Goal: Navigation & Orientation: Find specific page/section

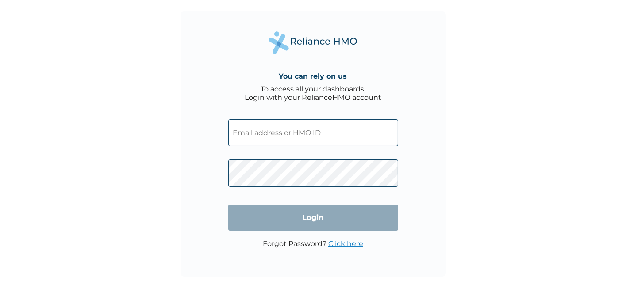
type input "sanni.shehu@milsat.tech"
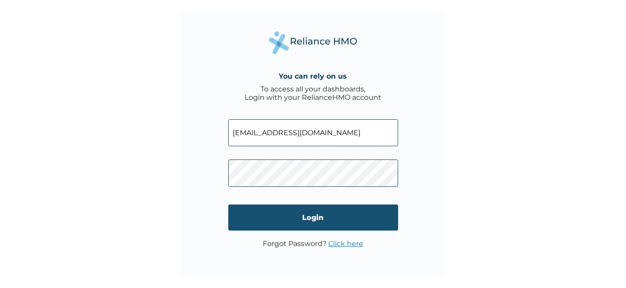
click at [233, 215] on input "Login" at bounding box center [313, 218] width 170 height 26
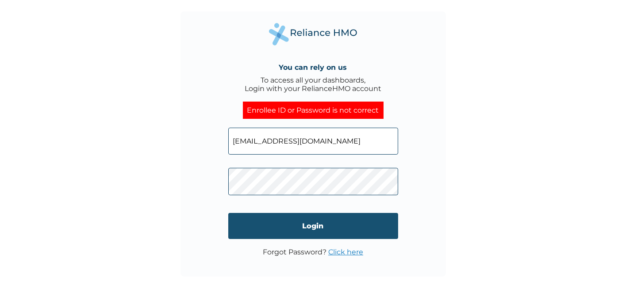
click at [278, 226] on input "Login" at bounding box center [313, 226] width 170 height 26
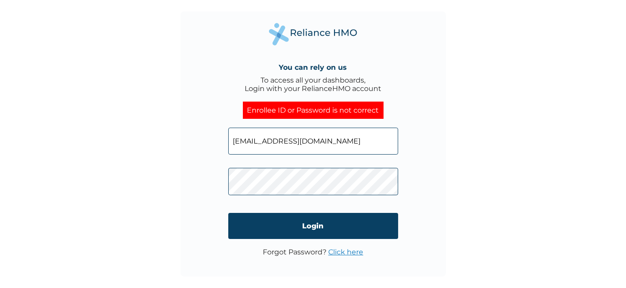
click at [343, 253] on link "Click here" at bounding box center [345, 252] width 35 height 8
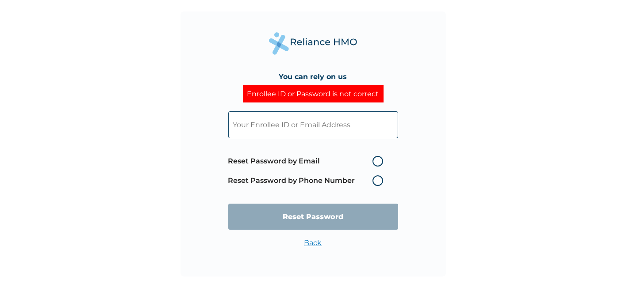
click at [377, 176] on label "Reset Password by Phone Number" at bounding box center [307, 181] width 159 height 11
click at [304, 128] on input "text" at bounding box center [313, 124] width 170 height 27
type input "sanni.shehu@milsat.tech"
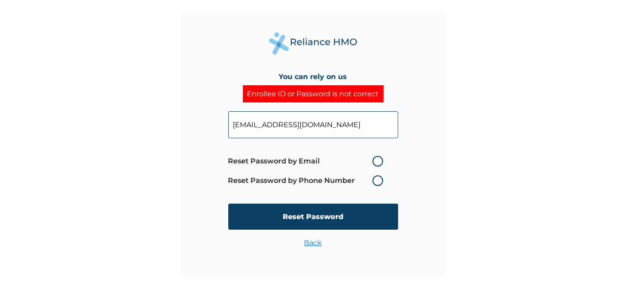
click at [377, 181] on label "Reset Password by Phone Number" at bounding box center [307, 181] width 159 height 11
drag, startPoint x: 374, startPoint y: 176, endPoint x: 377, endPoint y: 180, distance: 5.0
click at [375, 177] on label "Reset Password by Phone Number" at bounding box center [307, 181] width 159 height 11
click at [380, 182] on label "Reset Password by Phone Number" at bounding box center [307, 181] width 159 height 11
click at [379, 180] on label "Reset Password by Phone Number" at bounding box center [307, 181] width 159 height 11
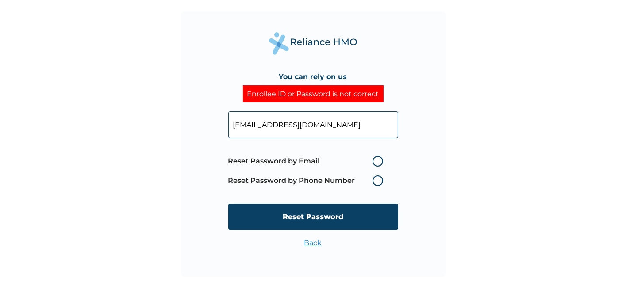
click at [316, 178] on label "Reset Password by Phone Number" at bounding box center [307, 181] width 159 height 11
click at [314, 177] on label "Reset Password by Phone Number" at bounding box center [307, 181] width 159 height 11
click at [375, 159] on label "Reset Password by Email" at bounding box center [307, 161] width 159 height 11
click at [374, 159] on input "Reset Password by Email" at bounding box center [367, 161] width 14 height 14
radio input "true"
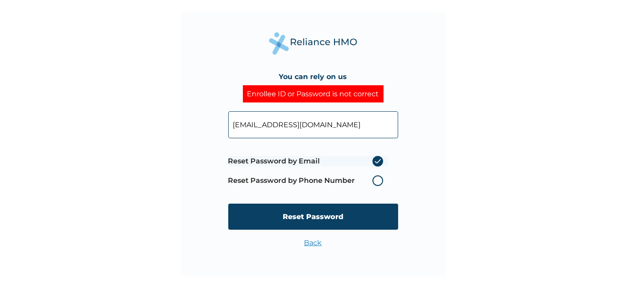
click at [379, 159] on label "Reset Password by Email" at bounding box center [307, 161] width 159 height 11
click at [374, 159] on input "Reset Password by Email" at bounding box center [367, 161] width 14 height 14
click at [379, 180] on label "Reset Password by Phone Number" at bounding box center [307, 181] width 159 height 11
click at [375, 180] on label "Reset Password by Phone Number" at bounding box center [307, 181] width 159 height 11
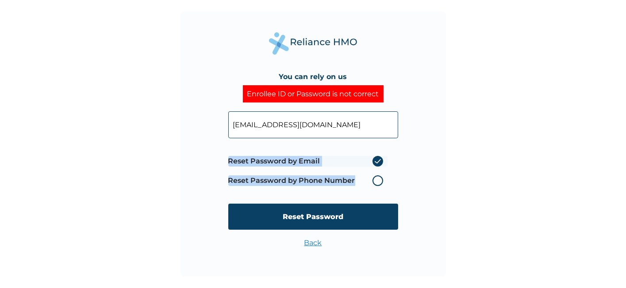
click at [375, 180] on label "Reset Password by Phone Number" at bounding box center [307, 181] width 159 height 11
click at [373, 182] on label "Reset Password by Phone Number" at bounding box center [307, 181] width 159 height 11
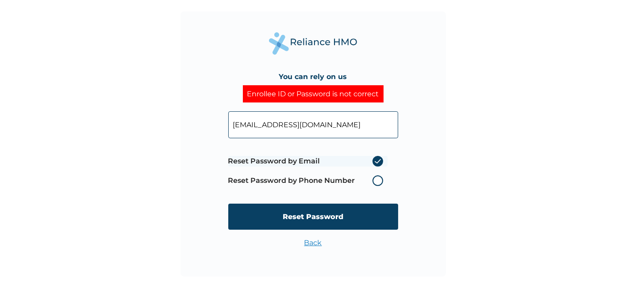
drag, startPoint x: 375, startPoint y: 162, endPoint x: 379, endPoint y: 164, distance: 5.2
click at [375, 162] on label "Reset Password by Email" at bounding box center [307, 161] width 159 height 11
click at [374, 162] on input "Reset Password by Email" at bounding box center [367, 161] width 14 height 14
click at [377, 159] on label "Reset Password by Email" at bounding box center [307, 161] width 159 height 11
click at [374, 159] on input "Reset Password by Email" at bounding box center [367, 161] width 14 height 14
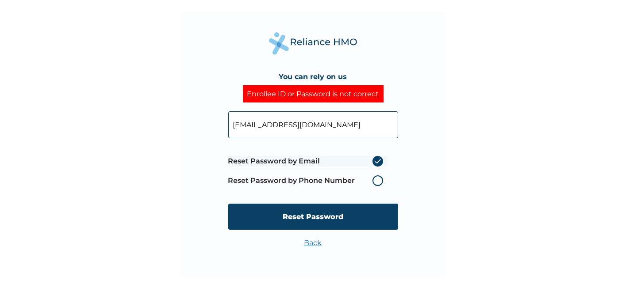
click at [340, 157] on label "Reset Password by Email" at bounding box center [307, 161] width 159 height 11
click at [360, 157] on input "Reset Password by Email" at bounding box center [367, 161] width 14 height 14
click at [362, 182] on label "Reset Password by Phone Number" at bounding box center [307, 181] width 159 height 11
click at [379, 182] on label "Reset Password by Phone Number" at bounding box center [307, 181] width 159 height 11
click at [379, 180] on label "Reset Password by Phone Number" at bounding box center [307, 181] width 159 height 11
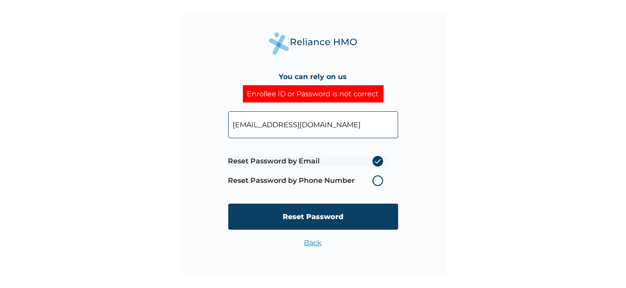
click at [379, 177] on label "Reset Password by Phone Number" at bounding box center [307, 181] width 159 height 11
drag, startPoint x: 379, startPoint y: 177, endPoint x: 564, endPoint y: 122, distance: 193.8
click at [566, 122] on div "You can rely on us Enrollee ID or Password is not correct sanni.shehu@milsat.te…" at bounding box center [313, 144] width 626 height 288
click at [377, 182] on label "Reset Password by Phone Number" at bounding box center [307, 181] width 159 height 11
click at [378, 180] on label "Reset Password by Phone Number" at bounding box center [307, 181] width 159 height 11
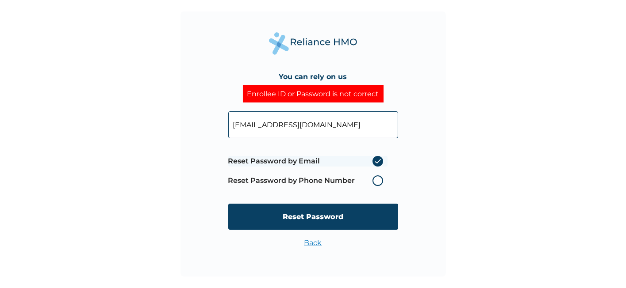
click at [375, 163] on label "Reset Password by Email" at bounding box center [307, 161] width 159 height 11
click at [374, 163] on input "Reset Password by Email" at bounding box center [367, 161] width 14 height 14
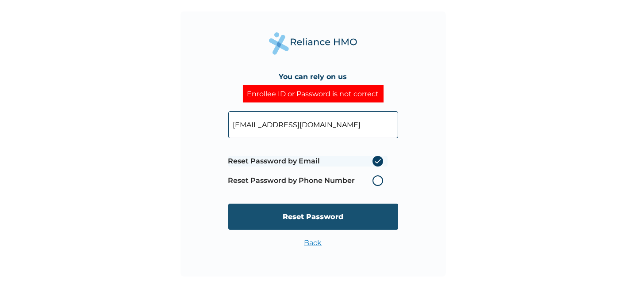
click at [340, 214] on input "Reset Password" at bounding box center [313, 217] width 170 height 26
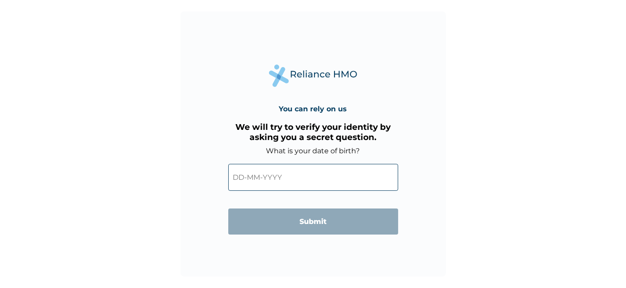
click at [306, 177] on input "text" at bounding box center [313, 177] width 170 height 27
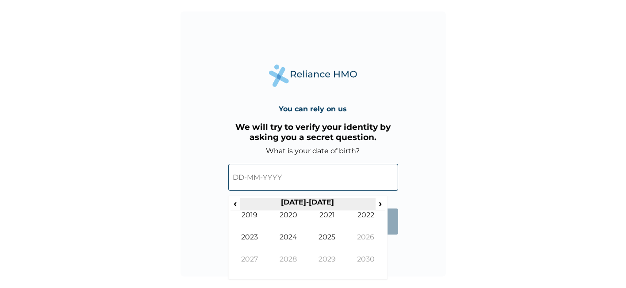
click at [290, 207] on th "2020-2029" at bounding box center [308, 204] width 136 height 12
click at [235, 204] on span "‹" at bounding box center [234, 203] width 9 height 11
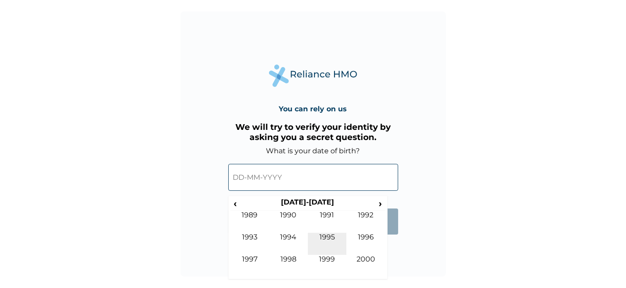
click at [325, 240] on td "1995" at bounding box center [327, 244] width 39 height 22
click at [327, 241] on td "Jul" at bounding box center [327, 244] width 39 height 22
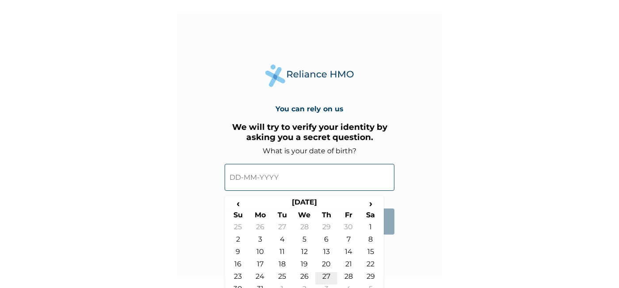
click at [325, 278] on td "27" at bounding box center [326, 278] width 22 height 12
type input "27-07-1995"
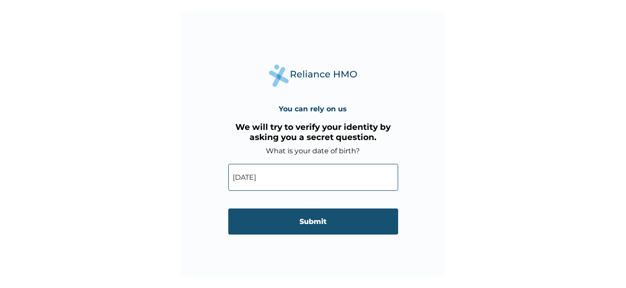
click at [318, 225] on input "Submit" at bounding box center [313, 222] width 170 height 26
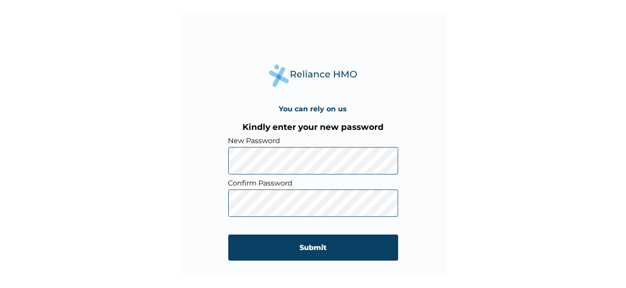
click at [313, 251] on input "Submit" at bounding box center [313, 248] width 170 height 26
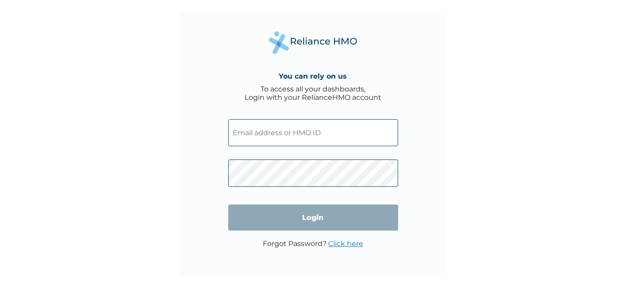
type input "sanni.shehu@milsat.tech"
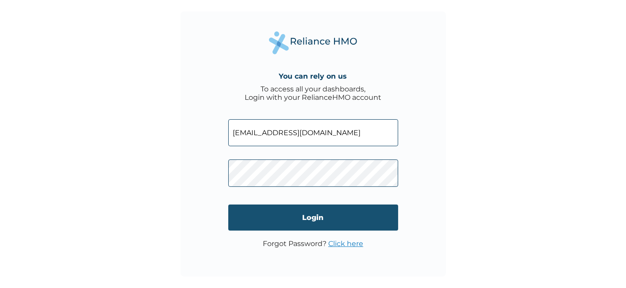
click at [325, 218] on input "Login" at bounding box center [313, 218] width 170 height 26
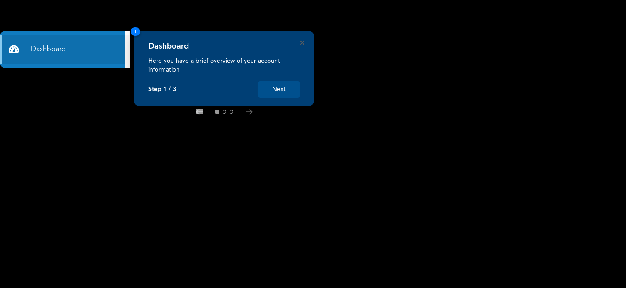
click at [287, 84] on button "Next" at bounding box center [279, 89] width 42 height 16
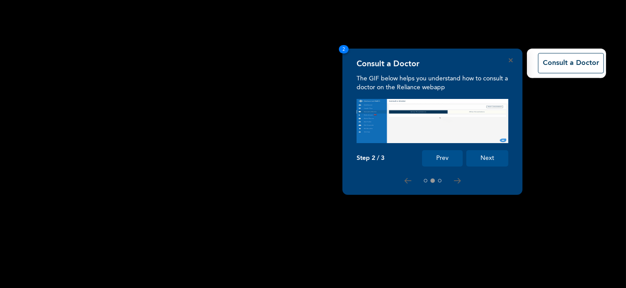
click at [488, 157] on button "Next" at bounding box center [487, 158] width 42 height 16
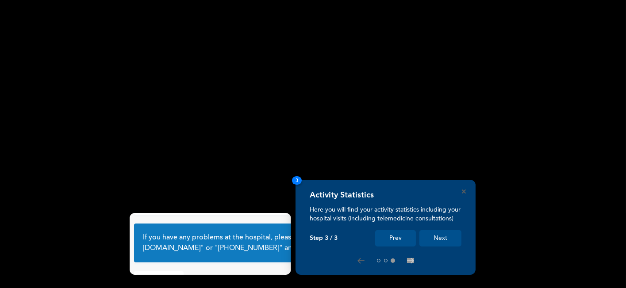
scroll to position [54, 0]
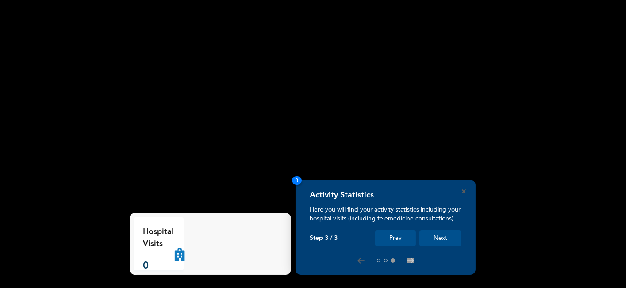
click at [446, 243] on button "Next" at bounding box center [440, 238] width 42 height 16
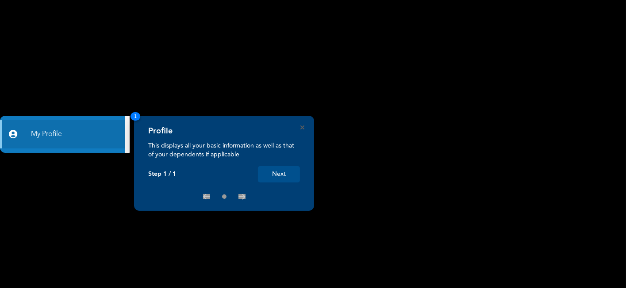
click at [281, 174] on button "Next" at bounding box center [279, 174] width 42 height 16
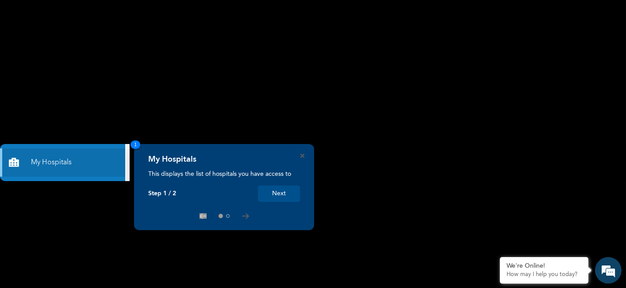
click at [272, 196] on button "Next" at bounding box center [279, 194] width 42 height 16
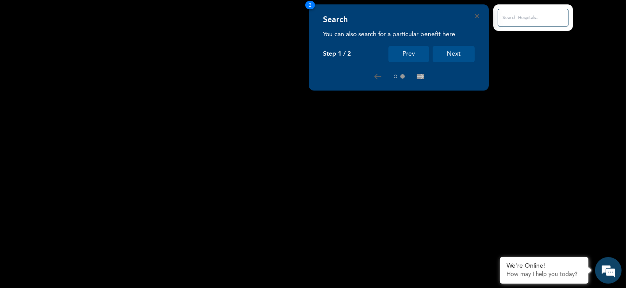
click at [446, 53] on button "Next" at bounding box center [453, 54] width 42 height 16
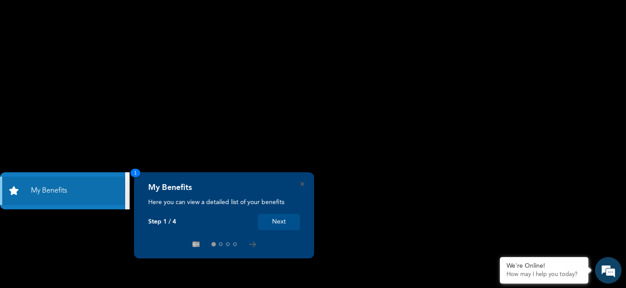
click at [279, 224] on button "Next" at bounding box center [279, 222] width 42 height 16
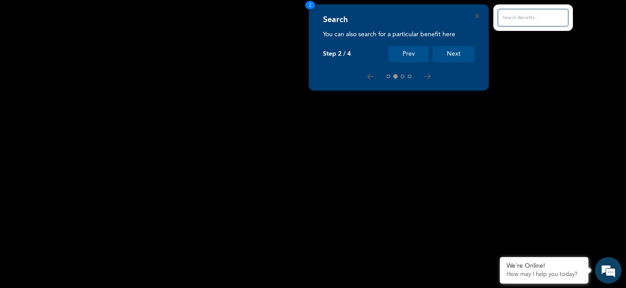
click at [454, 53] on button "Next" at bounding box center [453, 54] width 42 height 16
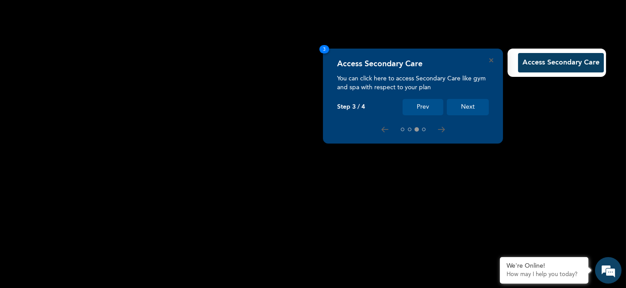
click at [475, 104] on button "Next" at bounding box center [468, 107] width 42 height 16
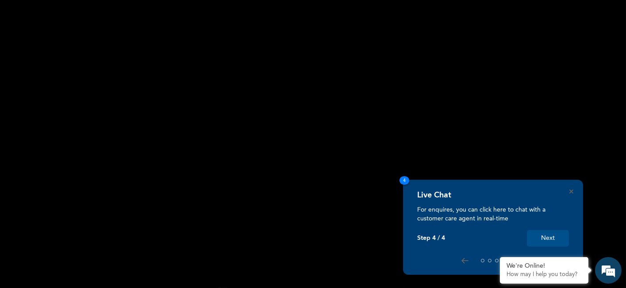
click at [552, 240] on button "Next" at bounding box center [548, 238] width 42 height 16
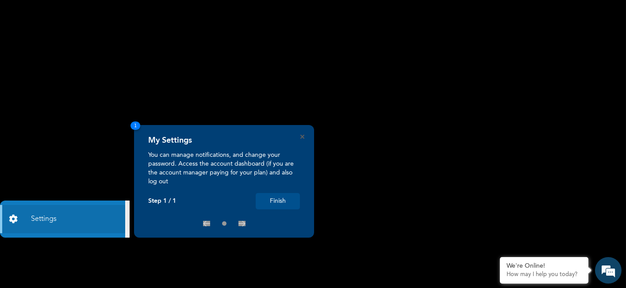
click at [279, 203] on button "Finish" at bounding box center [278, 201] width 44 height 16
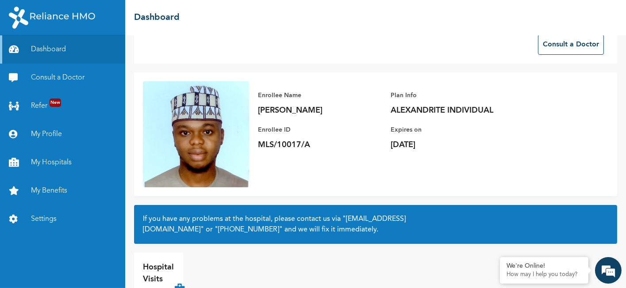
scroll to position [10, 0]
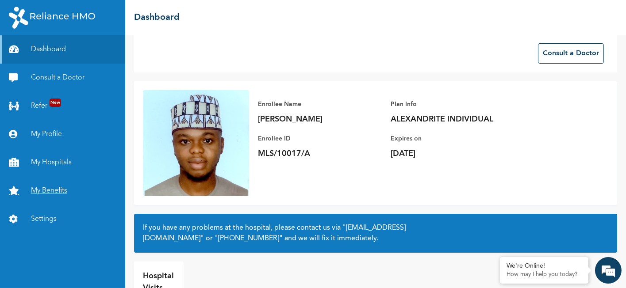
click at [51, 190] on link "My Benefits" at bounding box center [62, 191] width 125 height 28
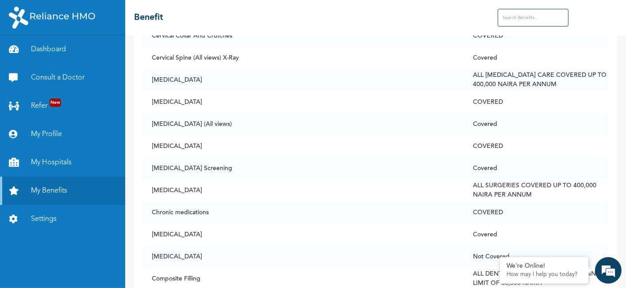
scroll to position [1105, 0]
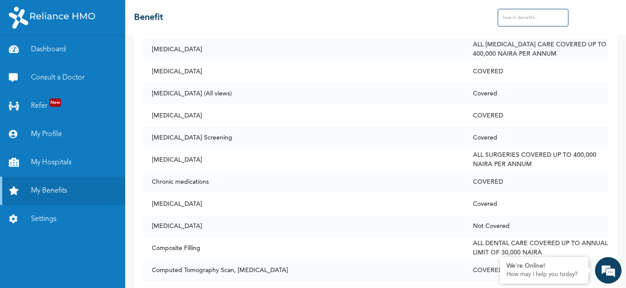
click at [511, 21] on input "text" at bounding box center [532, 18] width 71 height 18
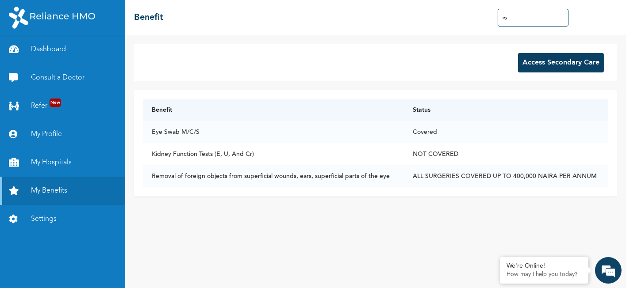
scroll to position [0, 0]
type input "e"
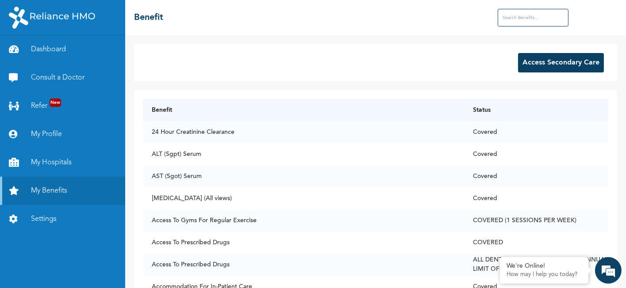
type input "p"
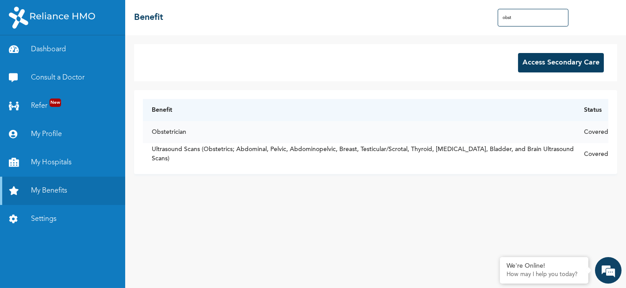
type input "obst"
click at [176, 132] on td "Obstetrician" at bounding box center [359, 132] width 432 height 22
click at [176, 136] on td "Obstetrician" at bounding box center [359, 132] width 432 height 22
click at [179, 136] on td "Obstetrician" at bounding box center [359, 132] width 432 height 22
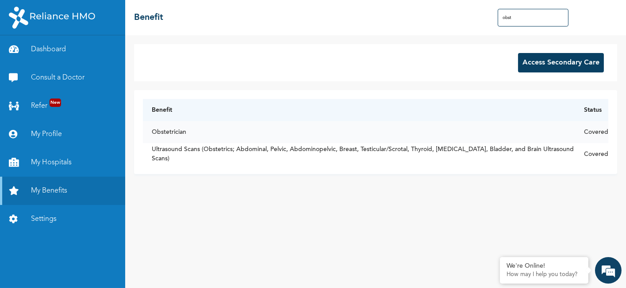
click at [267, 135] on td "Obstetrician" at bounding box center [359, 132] width 432 height 22
click at [59, 53] on link "Dashboard" at bounding box center [62, 49] width 125 height 28
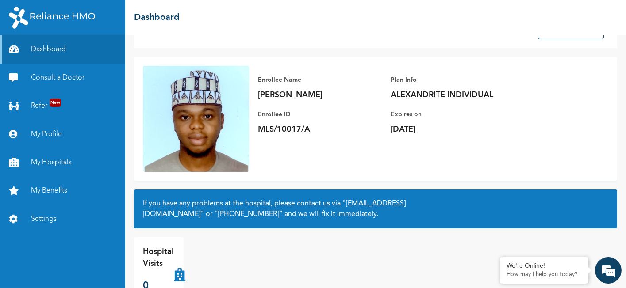
scroll to position [54, 0]
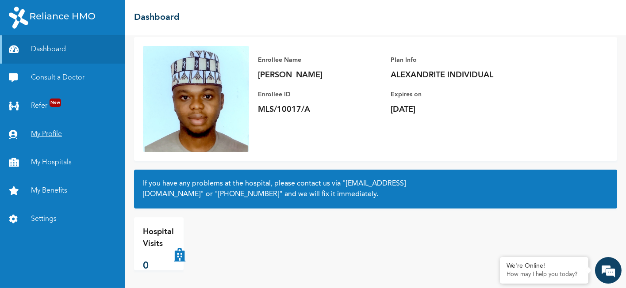
click at [50, 136] on link "My Profile" at bounding box center [62, 134] width 125 height 28
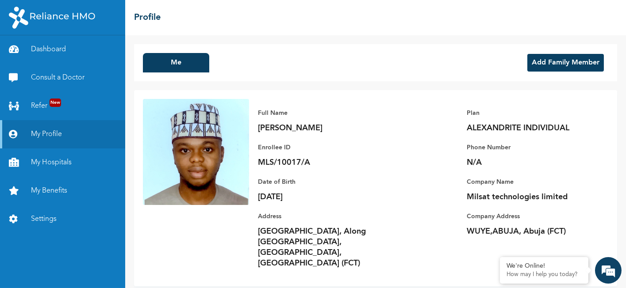
scroll to position [5, 0]
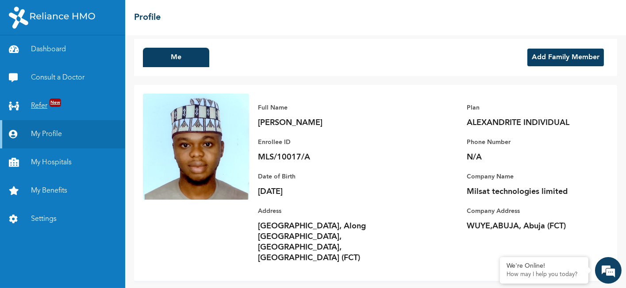
click at [43, 110] on link "Refer New" at bounding box center [62, 106] width 125 height 28
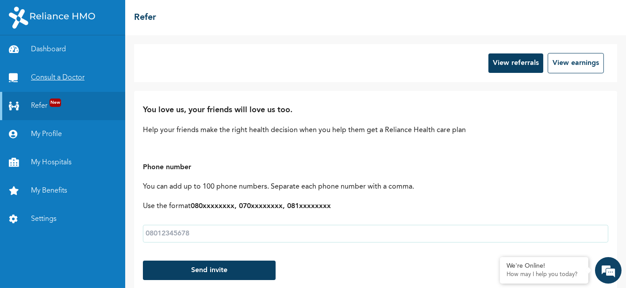
click at [51, 78] on link "Consult a Doctor" at bounding box center [62, 78] width 125 height 28
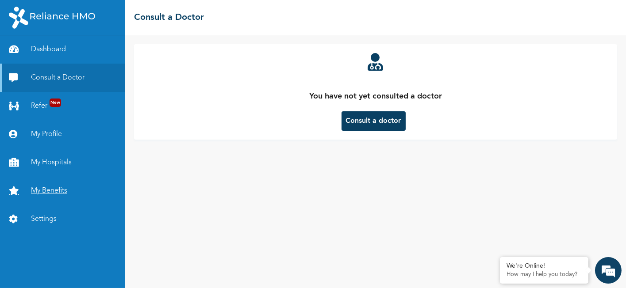
click at [50, 187] on link "My Benefits" at bounding box center [62, 191] width 125 height 28
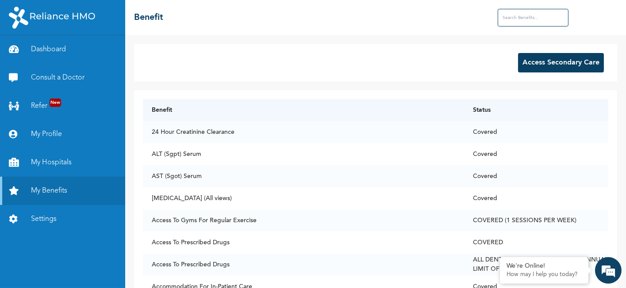
click at [254, 69] on div "Access Secondary Care" at bounding box center [375, 62] width 483 height 37
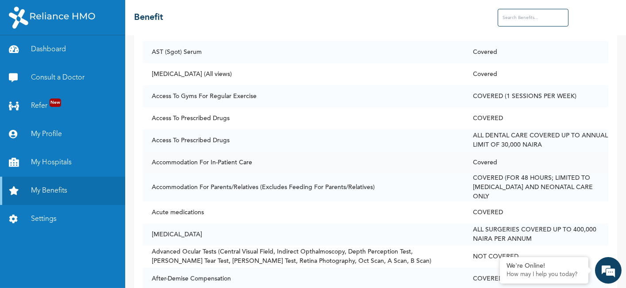
scroll to position [133, 0]
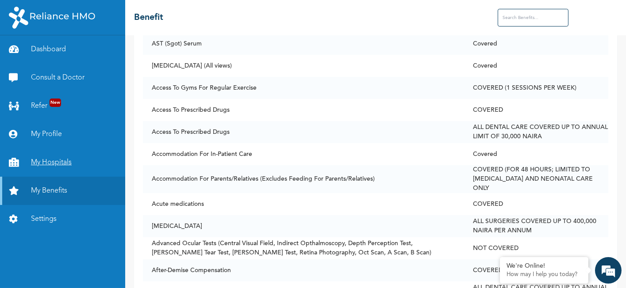
click at [63, 163] on link "My Hospitals" at bounding box center [62, 163] width 125 height 28
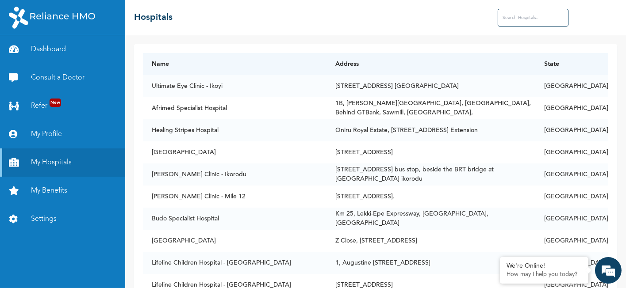
click at [536, 17] on input "text" at bounding box center [532, 18] width 71 height 18
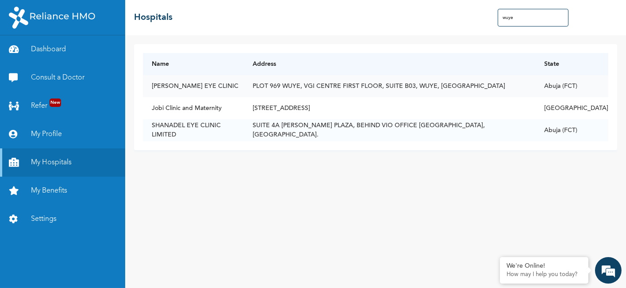
type input "wuye"
click at [391, 88] on td "PLOT 969 WUYE, VGI CENTRE FIRST FLOOR, SUITE B03, WUYE, [GEOGRAPHIC_DATA]" at bounding box center [389, 86] width 291 height 22
click at [572, 88] on td "Abuja (FCT)" at bounding box center [571, 86] width 73 height 22
click at [188, 82] on td "[PERSON_NAME] EYE CLINIC" at bounding box center [193, 86] width 101 height 22
click at [186, 82] on td "[PERSON_NAME] EYE CLINIC" at bounding box center [193, 86] width 101 height 22
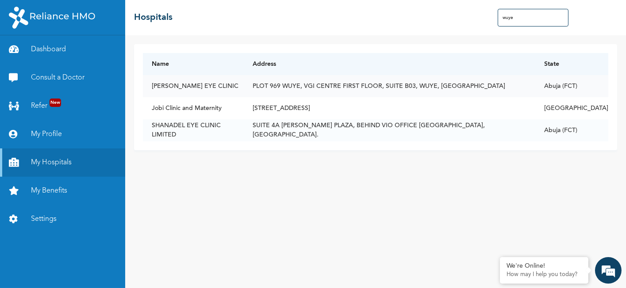
click at [174, 87] on td "[PERSON_NAME] EYE CLINIC" at bounding box center [193, 86] width 101 height 22
click at [232, 86] on td "[PERSON_NAME] EYE CLINIC" at bounding box center [193, 86] width 101 height 22
click at [298, 84] on td "PLOT 969 WUYE, VGI CENTRE FIRST FLOOR, SUITE B03, WUYE, [GEOGRAPHIC_DATA]" at bounding box center [389, 86] width 291 height 22
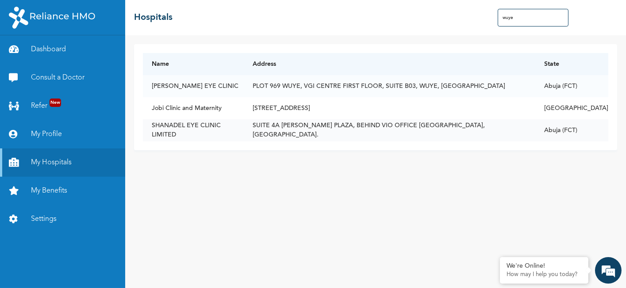
click at [571, 138] on td "Abuja (FCT)" at bounding box center [571, 130] width 73 height 22
click at [571, 132] on td "Abuja (FCT)" at bounding box center [571, 130] width 73 height 22
click at [452, 132] on td "SUITE 4A [PERSON_NAME] PLAZA, BEHIND VIO OFFICE [GEOGRAPHIC_DATA], [GEOGRAPHIC_…" at bounding box center [389, 130] width 291 height 22
click at [456, 79] on td "PLOT 969 WUYE, VGI CENTRE FIRST FLOOR, SUITE B03, WUYE, [GEOGRAPHIC_DATA]" at bounding box center [389, 86] width 291 height 22
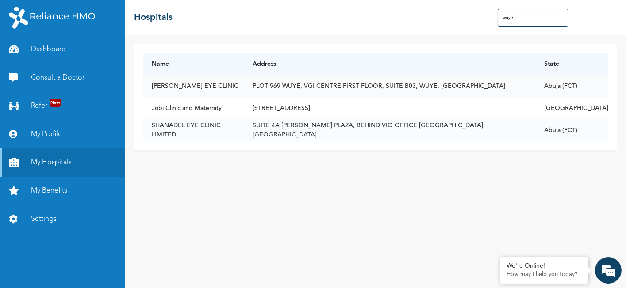
click at [164, 85] on td "[PERSON_NAME] EYE CLINIC" at bounding box center [193, 86] width 101 height 22
click at [164, 88] on td "[PERSON_NAME] EYE CLINIC" at bounding box center [193, 86] width 101 height 22
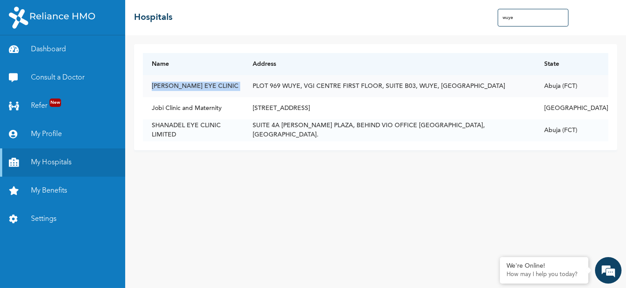
click at [164, 88] on td "[PERSON_NAME] EYE CLINIC" at bounding box center [193, 86] width 101 height 22
click at [167, 88] on td "[PERSON_NAME] EYE CLINIC" at bounding box center [193, 86] width 101 height 22
click at [277, 84] on td "PLOT 969 WUYE, VGI CENTRE FIRST FLOOR, SUITE B03, WUYE, [GEOGRAPHIC_DATA]" at bounding box center [389, 86] width 291 height 22
click at [291, 87] on td "PLOT 969 WUYE, VGI CENTRE FIRST FLOOR, SUITE B03, WUYE, [GEOGRAPHIC_DATA]" at bounding box center [389, 86] width 291 height 22
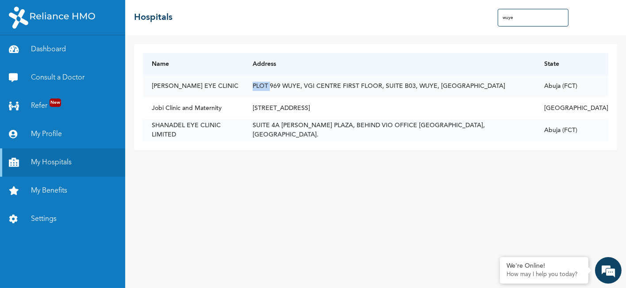
click at [291, 87] on td "PLOT 969 WUYE, VGI CENTRE FIRST FLOOR, SUITE B03, WUYE, [GEOGRAPHIC_DATA]" at bounding box center [389, 86] width 291 height 22
click at [309, 89] on td "PLOT 969 WUYE, VGI CENTRE FIRST FLOOR, SUITE B03, WUYE, [GEOGRAPHIC_DATA]" at bounding box center [389, 86] width 291 height 22
drag, startPoint x: 308, startPoint y: 89, endPoint x: 294, endPoint y: 88, distance: 14.3
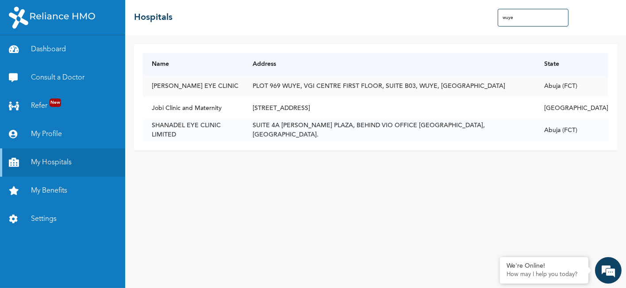
click at [294, 88] on td "PLOT 969 WUYE, VGI CENTRE FIRST FLOOR, SUITE B03, WUYE, [GEOGRAPHIC_DATA]" at bounding box center [389, 86] width 291 height 22
click at [169, 91] on td "[PERSON_NAME] EYE CLINIC" at bounding box center [193, 86] width 101 height 22
click at [170, 90] on td "[PERSON_NAME] EYE CLINIC" at bounding box center [193, 86] width 101 height 22
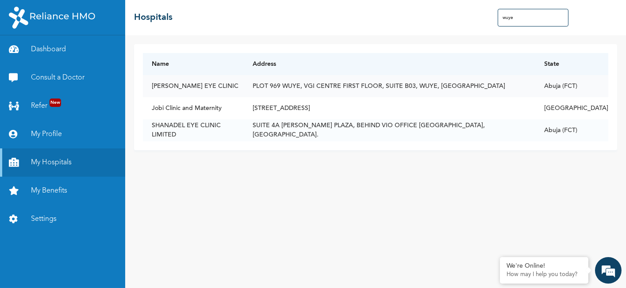
click at [175, 88] on td "[PERSON_NAME] EYE CLINIC" at bounding box center [193, 86] width 101 height 22
click at [584, 90] on td "Abuja (FCT)" at bounding box center [571, 86] width 73 height 22
click at [83, 48] on link "Dashboard" at bounding box center [62, 49] width 125 height 28
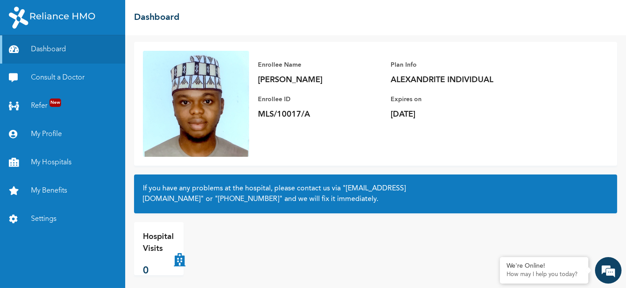
scroll to position [54, 0]
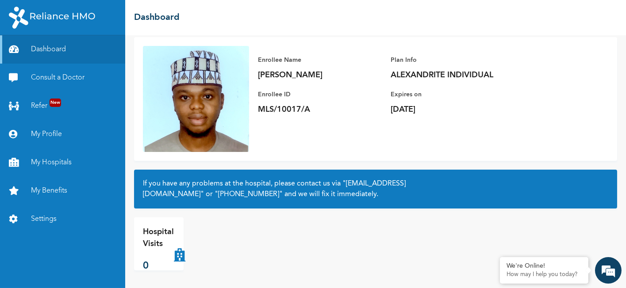
click at [165, 183] on h2 "If you have any problems at the hospital, please contact us via "[EMAIL_ADDRESS…" at bounding box center [375, 189] width 465 height 21
